Goal: Information Seeking & Learning: Find specific fact

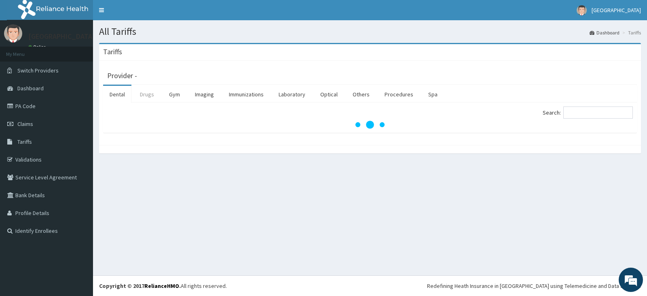
click at [150, 95] on link "Drugs" at bounding box center [146, 94] width 27 height 17
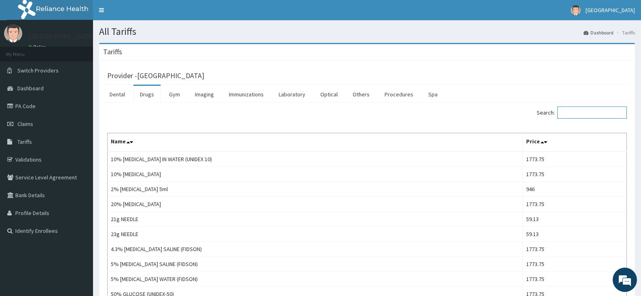
click at [576, 112] on input "Search:" at bounding box center [592, 112] width 70 height 12
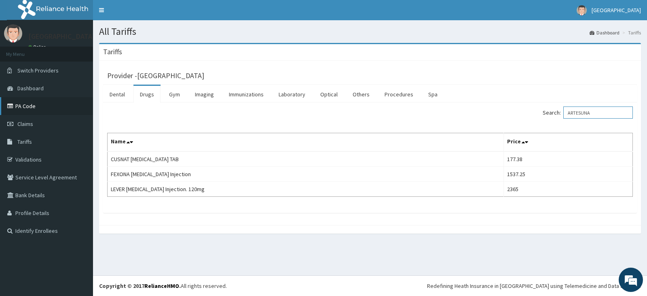
type input "ARTESUNA"
click at [23, 108] on link "PA Code" at bounding box center [46, 106] width 93 height 18
